Goal: Navigation & Orientation: Find specific page/section

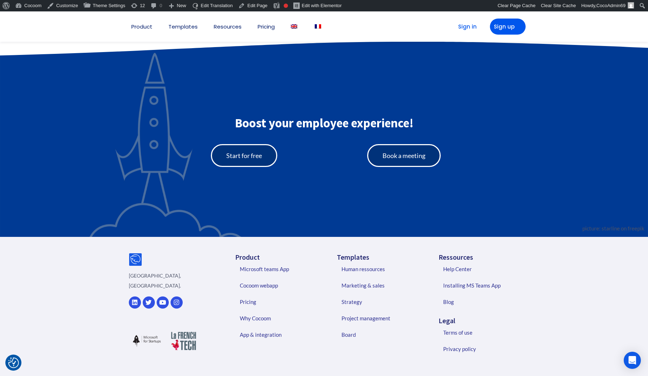
scroll to position [1537, 0]
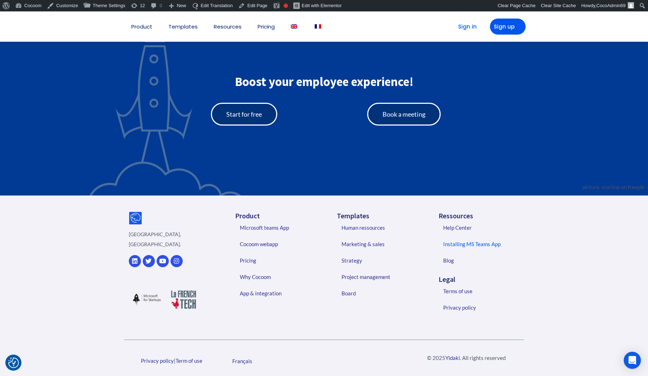
click at [457, 243] on link "Installing MS Teams App" at bounding box center [482, 244] width 92 height 16
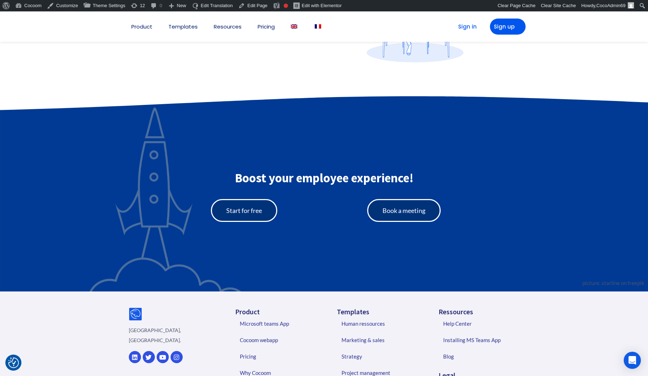
scroll to position [1557, 0]
click at [314, 27] on ul "Product 👉 Microsoft Teams App 👉 Cocoom Web App Why Cocoom App & integration Tem…" at bounding box center [221, 26] width 201 height 30
click at [321, 26] on img at bounding box center [318, 26] width 6 height 4
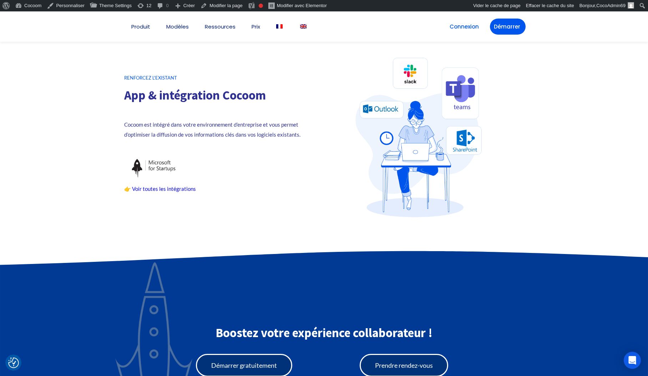
scroll to position [1428, 0]
